Goal: Submit feedback/report problem

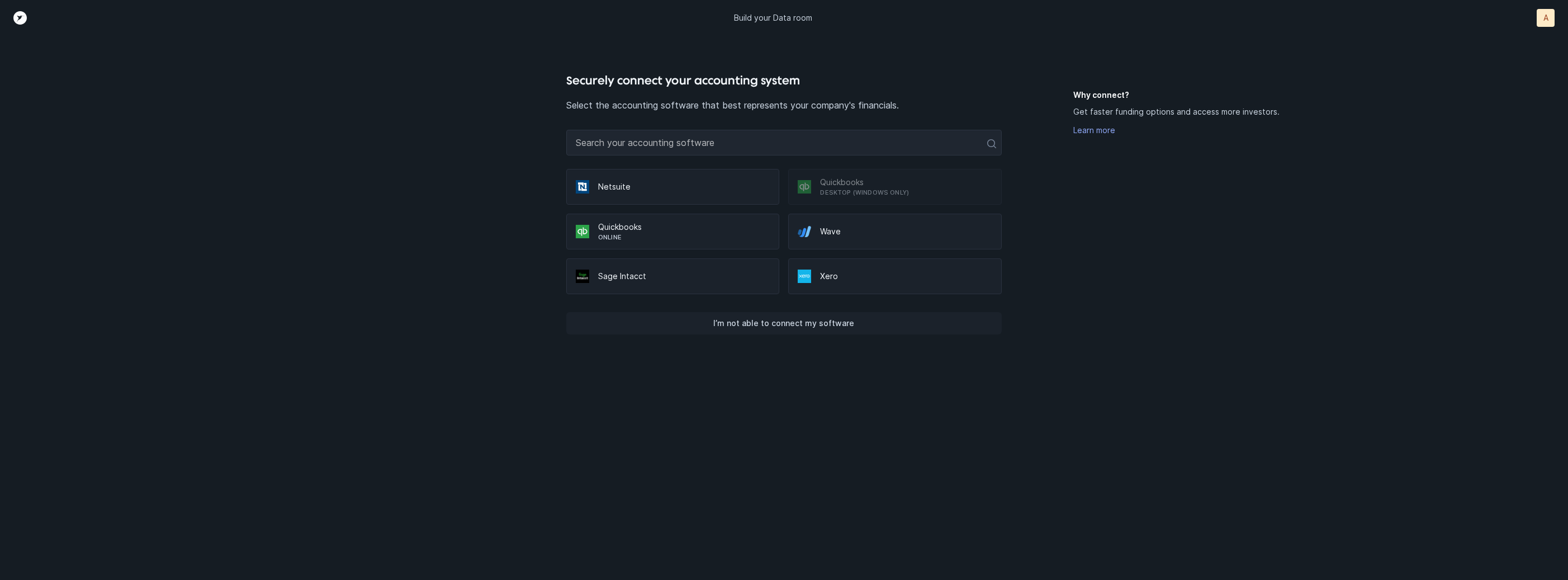
click at [917, 328] on button "I’m not able to connect my software" at bounding box center [783, 323] width 435 height 22
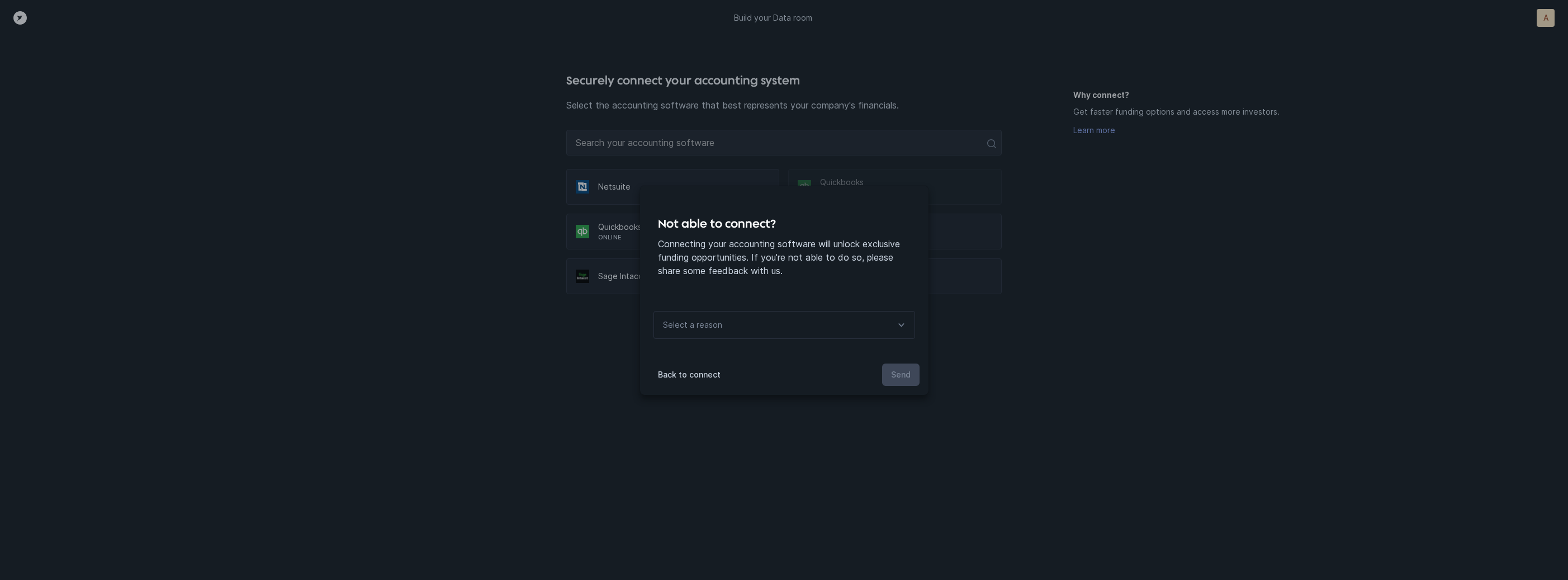
click at [882, 328] on div "Select a reason" at bounding box center [784, 325] width 261 height 28
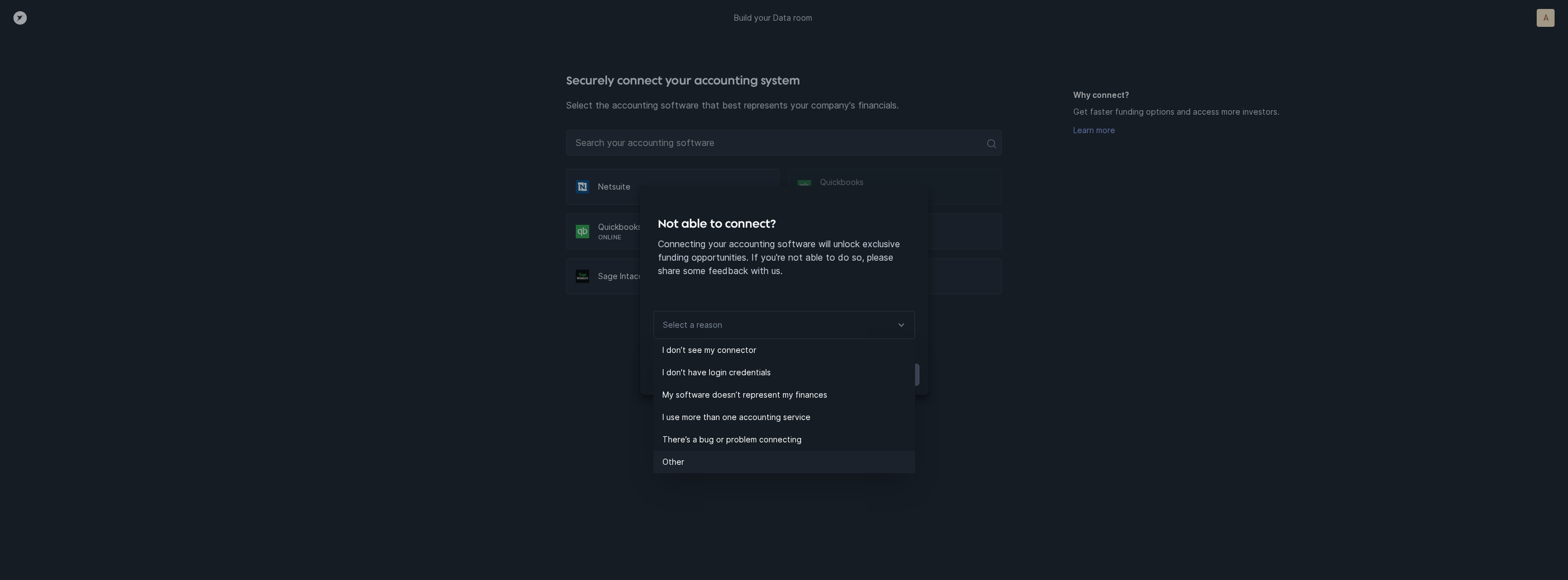
click at [692, 458] on p "Other" at bounding box center [789, 461] width 253 height 13
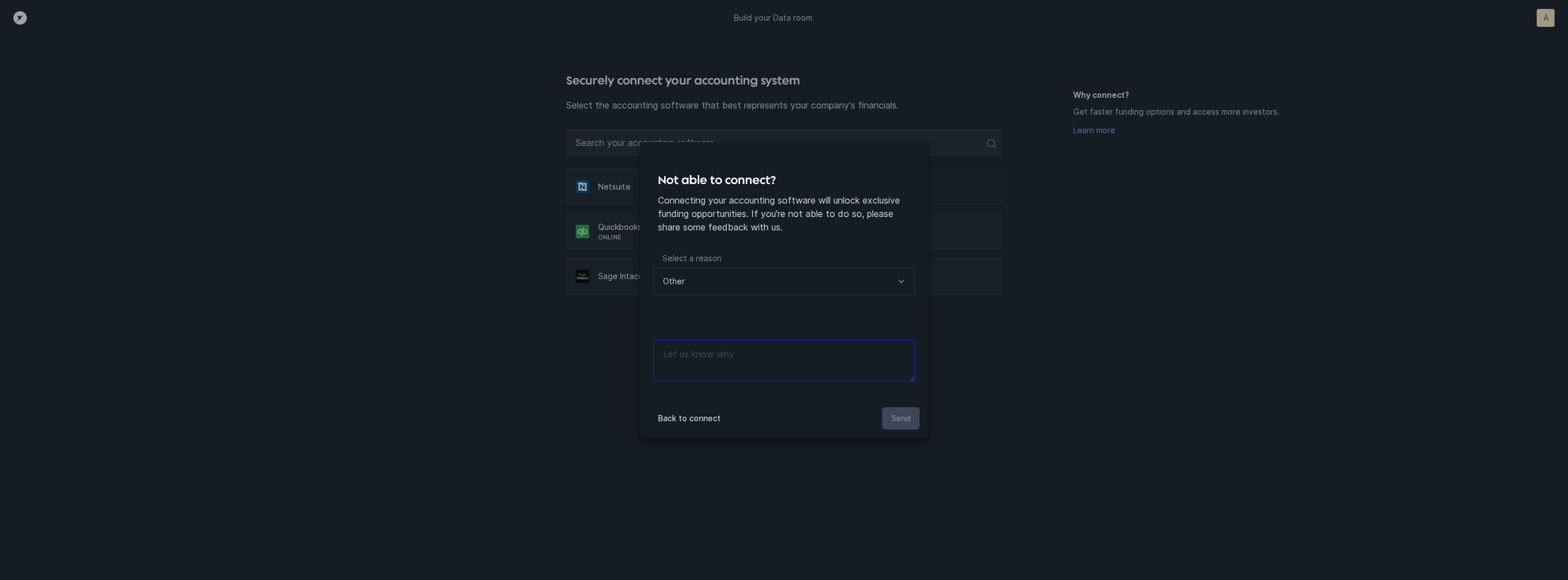
click at [788, 360] on textarea at bounding box center [784, 360] width 261 height 41
type textarea "files"
click at [902, 416] on p "Send" at bounding box center [901, 418] width 20 height 13
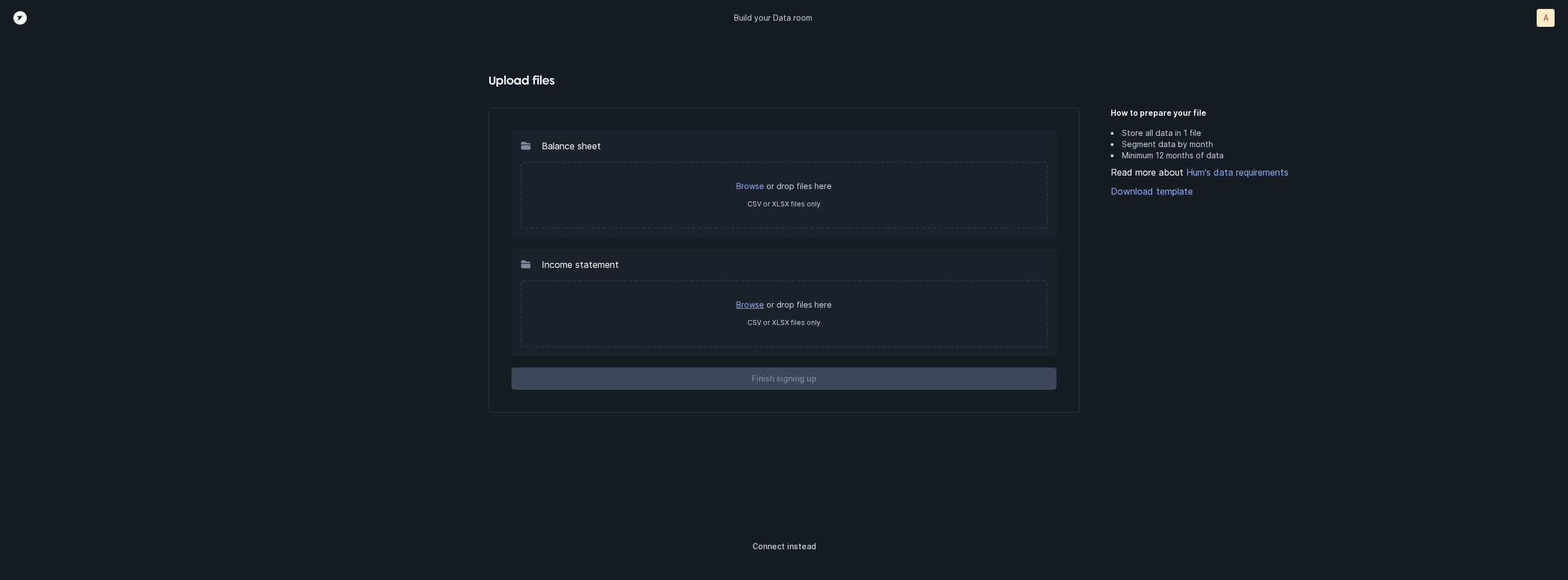
click at [753, 301] on link "Browse" at bounding box center [750, 305] width 28 height 10
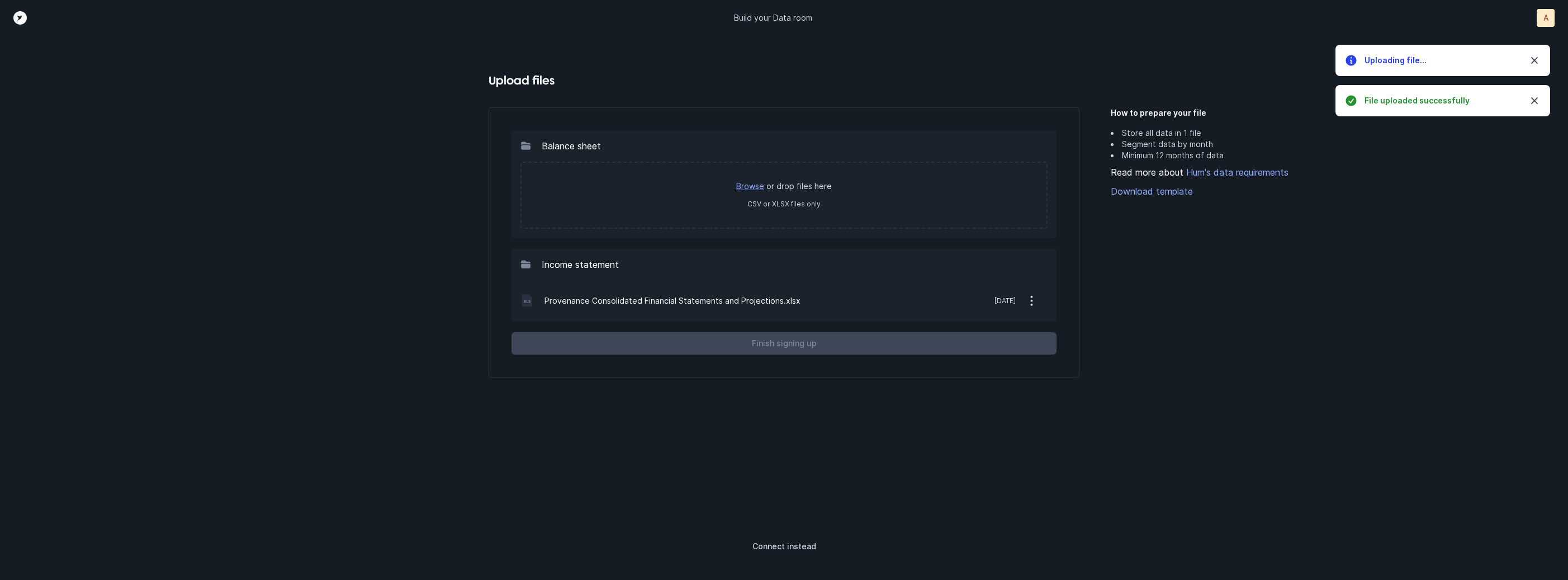
click at [762, 184] on link "Browse" at bounding box center [750, 186] width 28 height 10
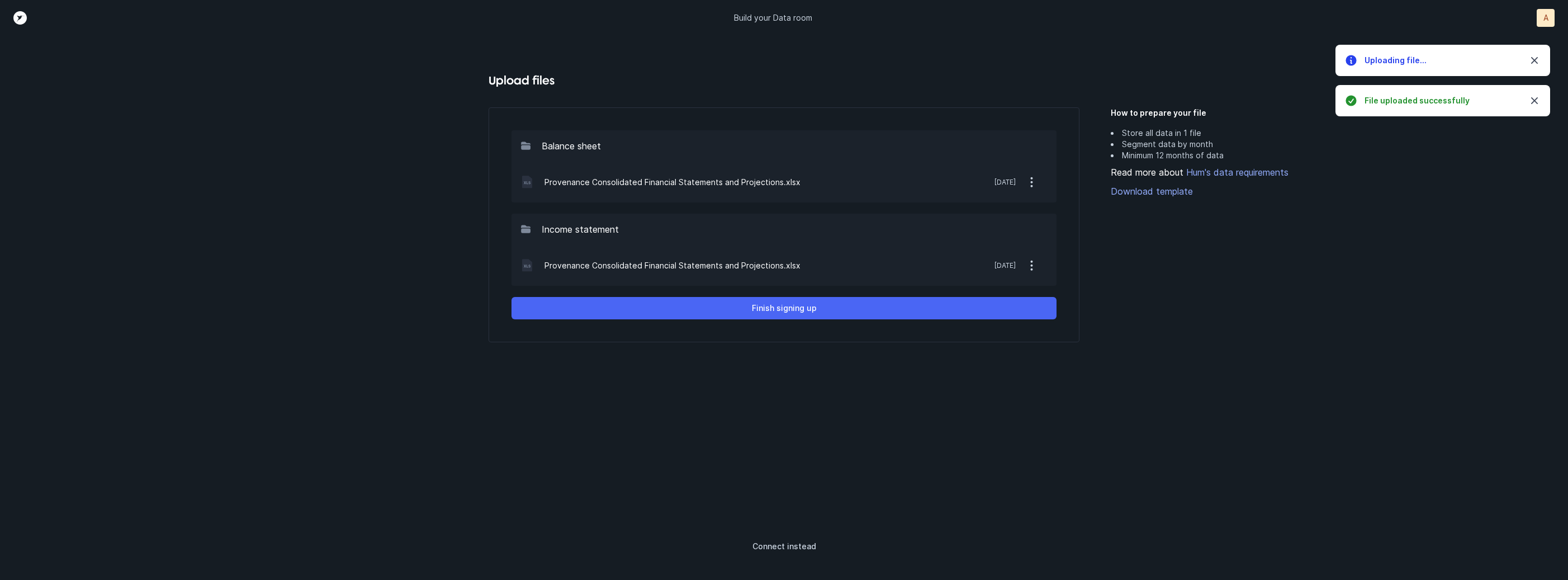
click at [845, 312] on button "Finish signing up" at bounding box center [784, 308] width 545 height 22
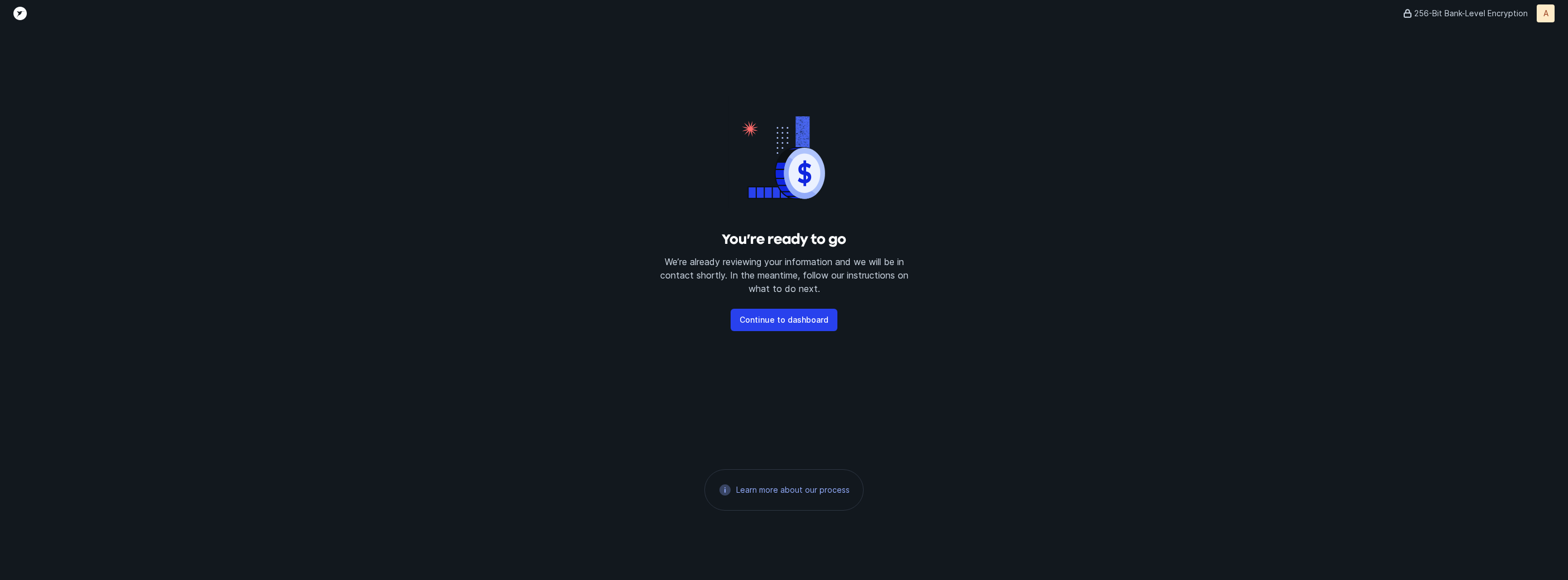
click at [968, 189] on div "You’re ready to go We’re already reviewing your information and we will be in c…" at bounding box center [784, 303] width 1568 height 553
